Goal: Subscribe to service/newsletter

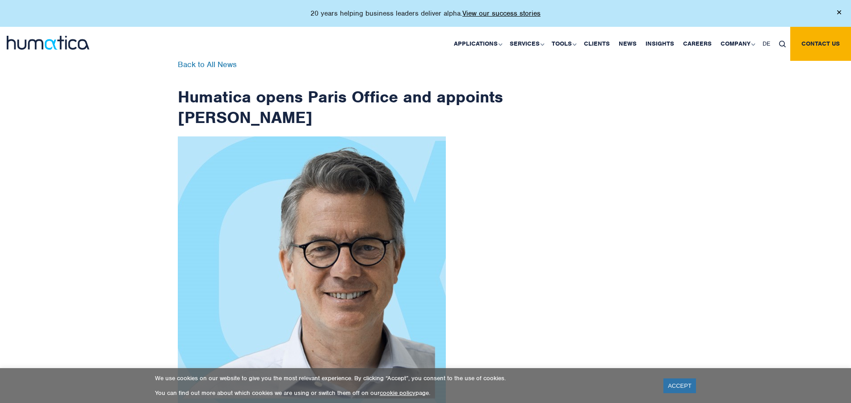
scroll to position [1425, 0]
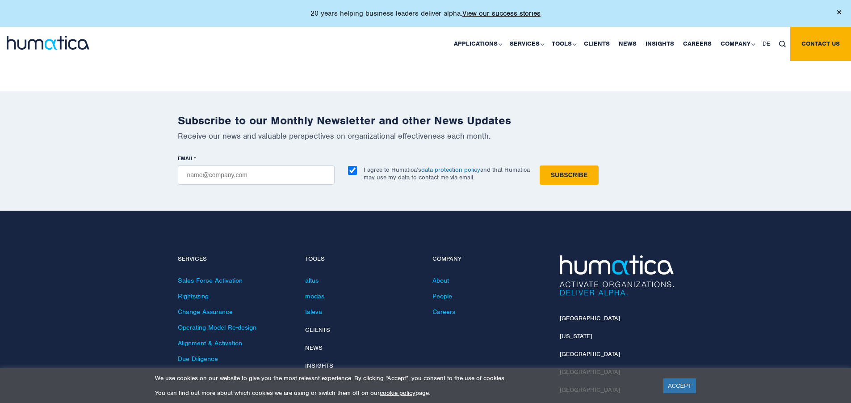
checkbox input "true"
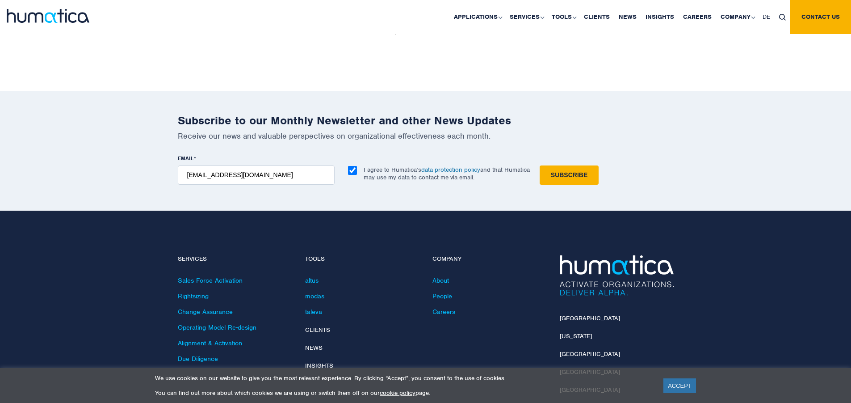
type input "[EMAIL_ADDRESS][DOMAIN_NAME]"
click at [540, 165] on input "Subscribe" at bounding box center [569, 174] width 59 height 19
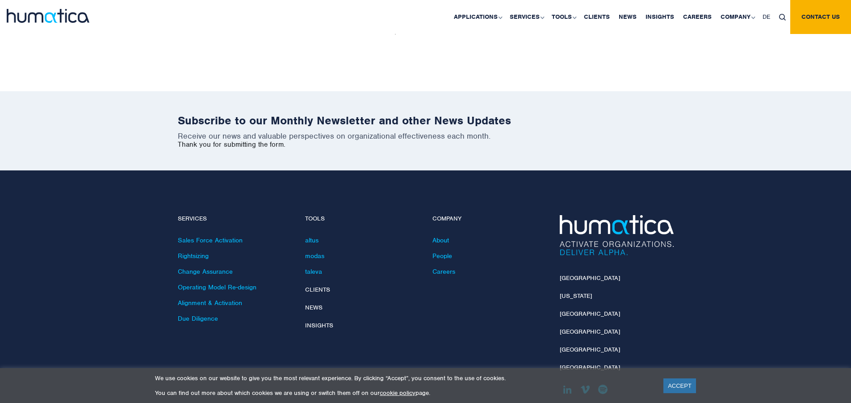
scroll to position [1385, 0]
